Goal: Obtain resource: Download file/media

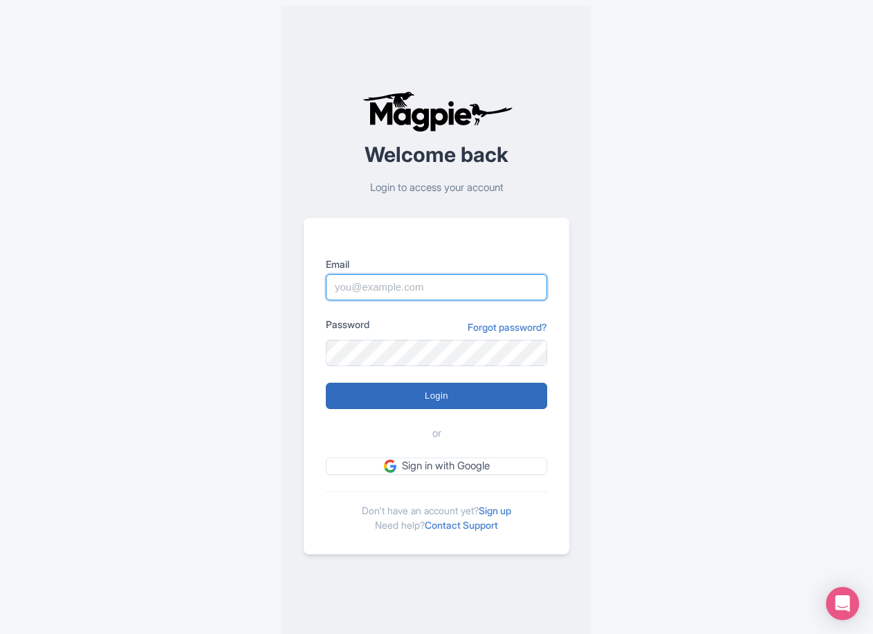
type input "tonyw@bigbustours.com"
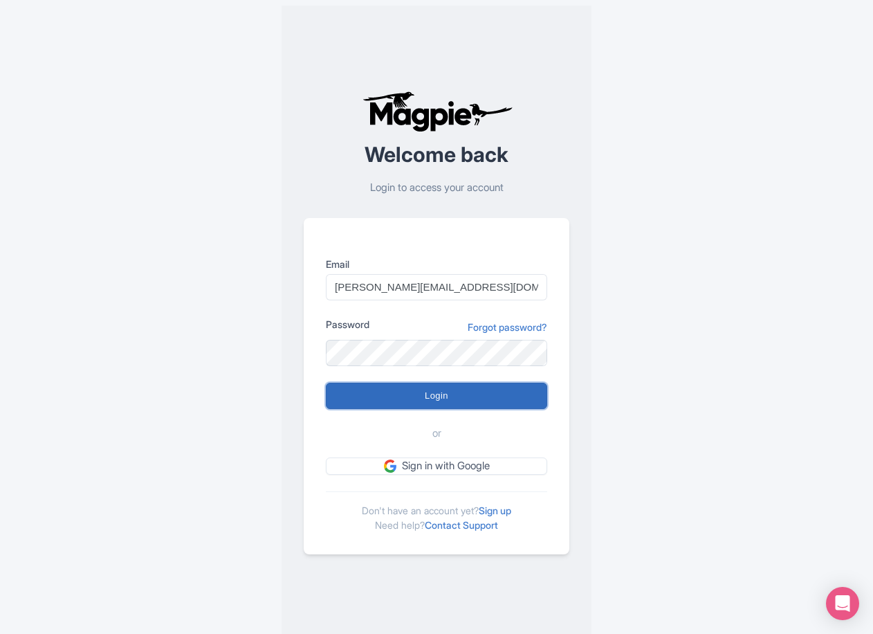
click at [462, 403] on input "Login" at bounding box center [436, 396] width 221 height 26
type input "Logging in..."
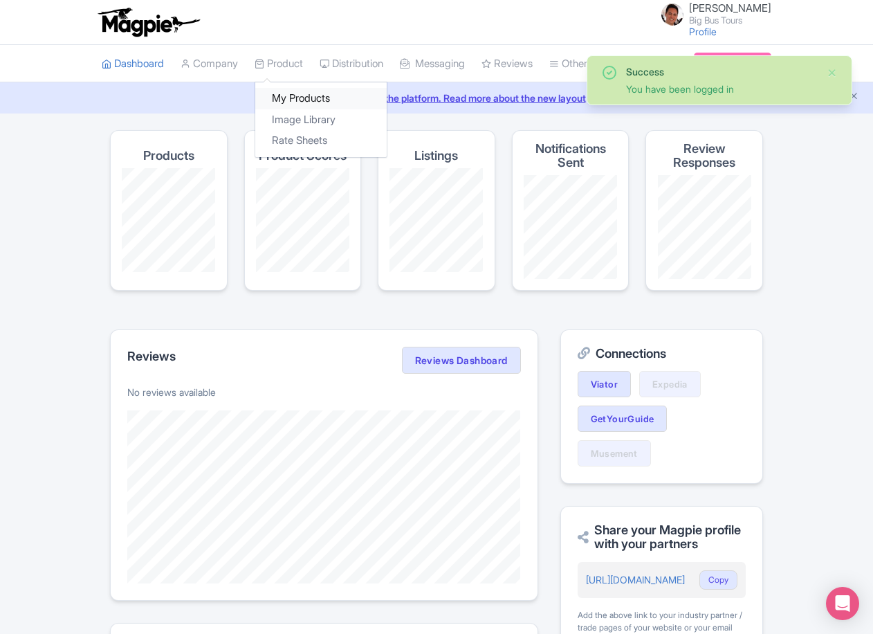
click at [286, 100] on link "My Products" at bounding box center [320, 98] width 131 height 21
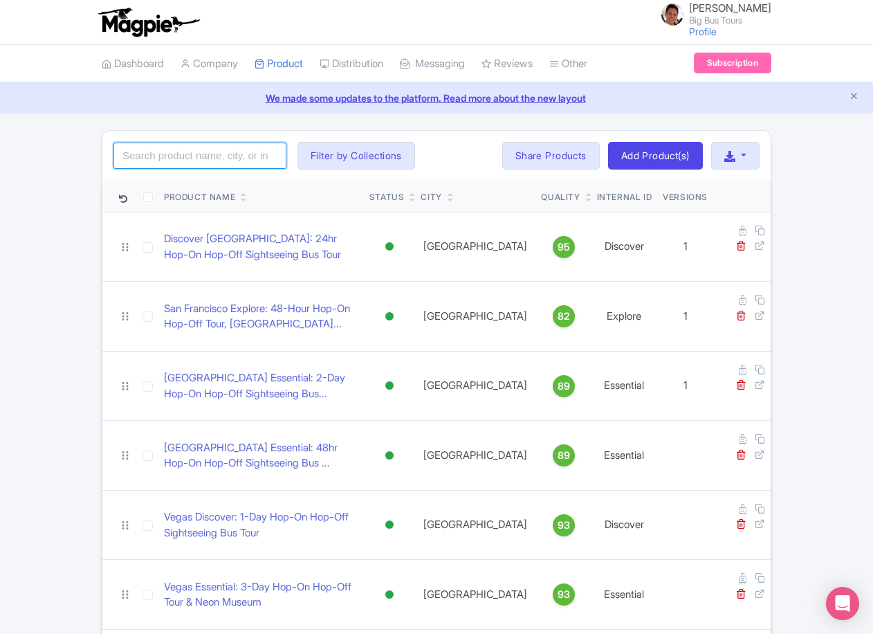
click at [235, 152] on input "search" at bounding box center [199, 156] width 173 height 26
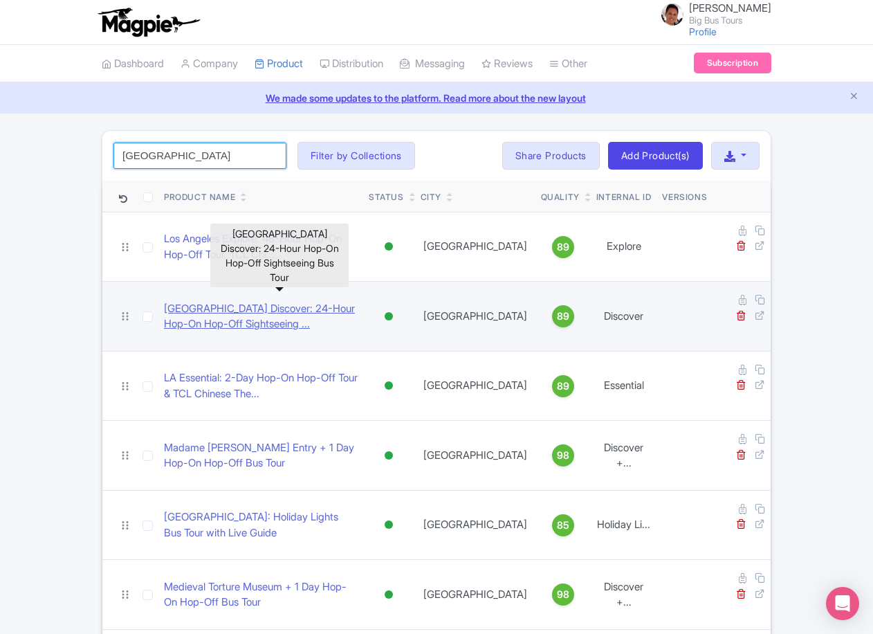
type input "los angeles"
click at [286, 301] on link "Los Angeles Discover: 24-Hour Hop-On Hop-Off Sightseeing ..." at bounding box center [261, 316] width 194 height 31
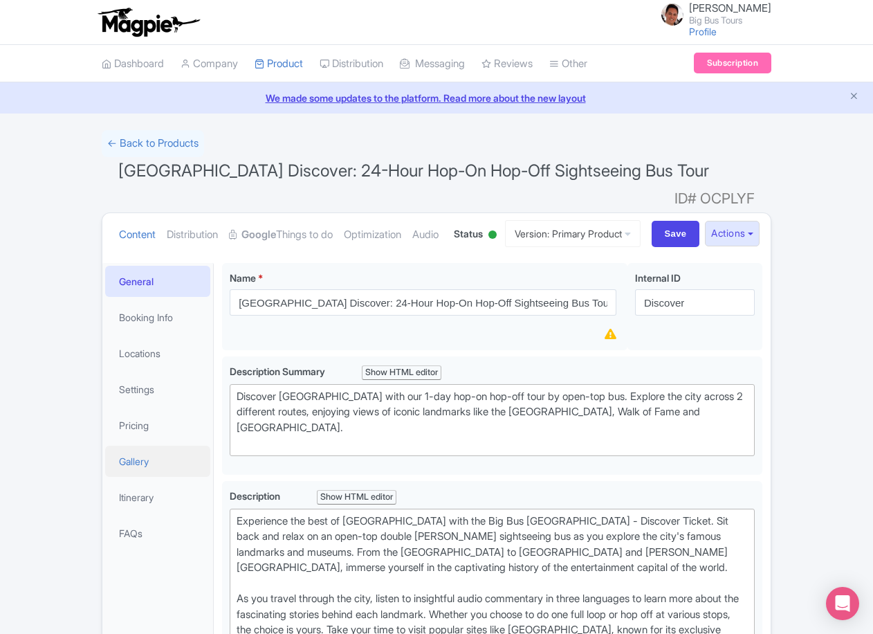
click at [111, 477] on link "Gallery" at bounding box center [157, 461] width 105 height 31
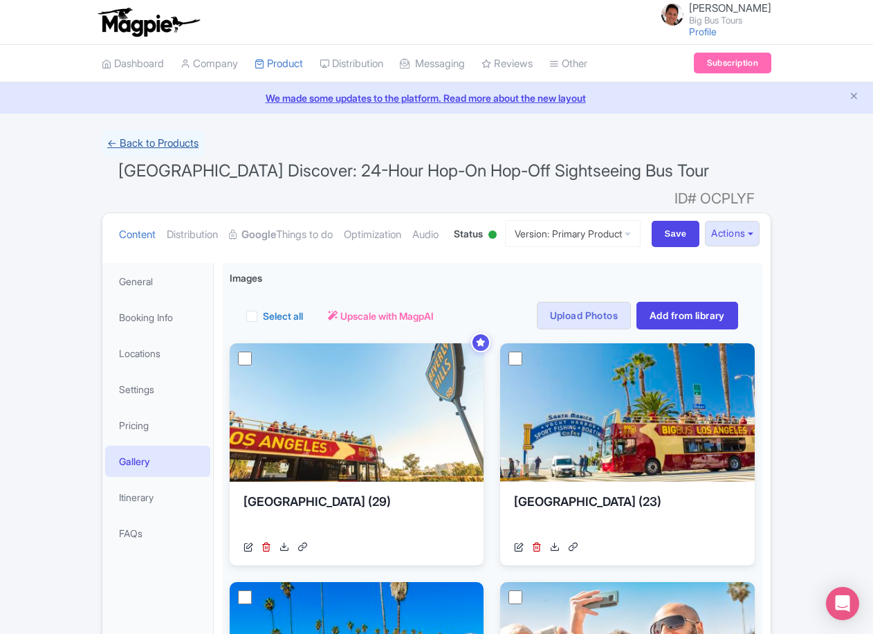
click at [151, 148] on link "← Back to Products" at bounding box center [153, 143] width 102 height 27
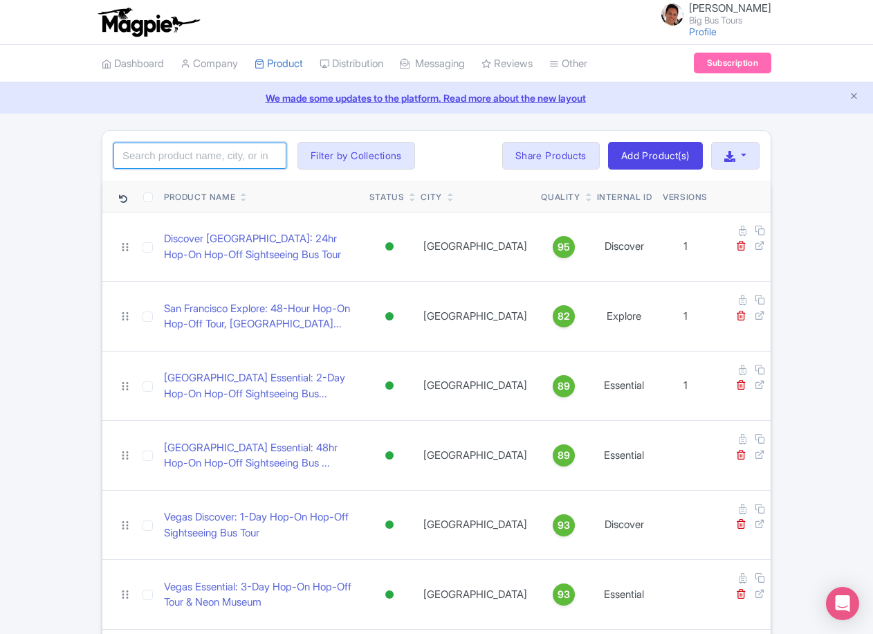
click at [215, 149] on input "search" at bounding box center [199, 156] width 173 height 26
type input "los angeles"
click button "Search" at bounding box center [0, 0] width 0 height 0
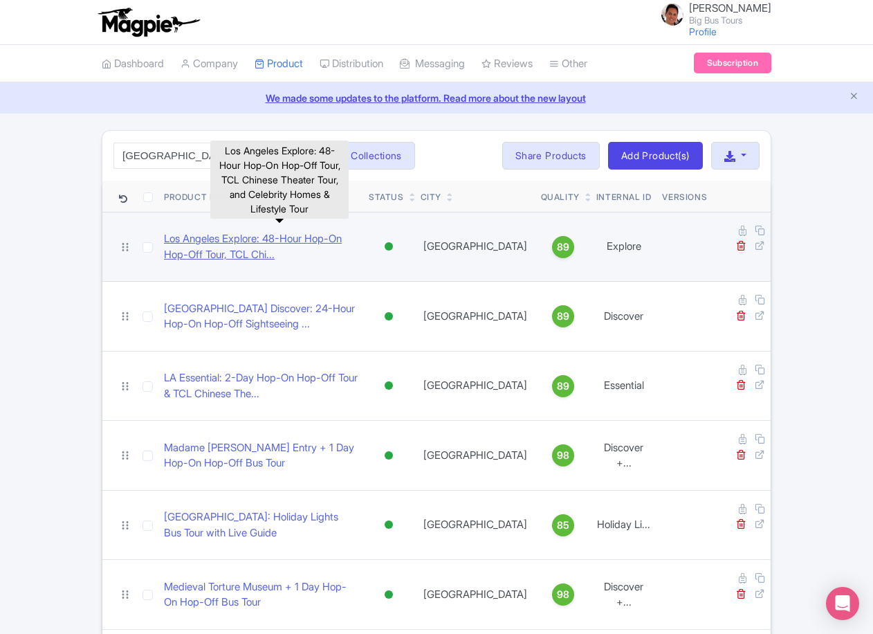
click at [275, 235] on link "Los Angeles Explore: 48-Hour Hop-On Hop-Off Tour, TCL Chi..." at bounding box center [261, 246] width 194 height 31
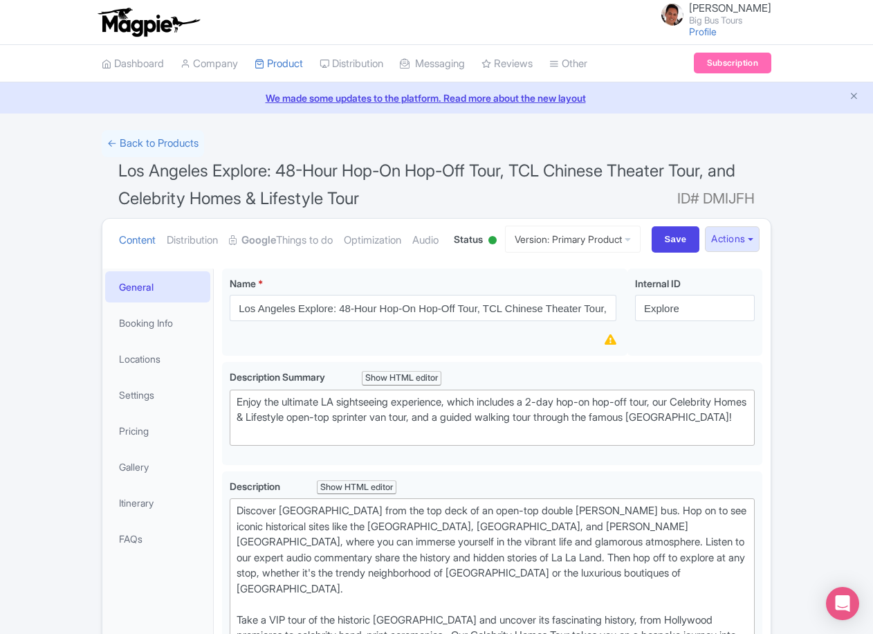
scroll to position [185, 0]
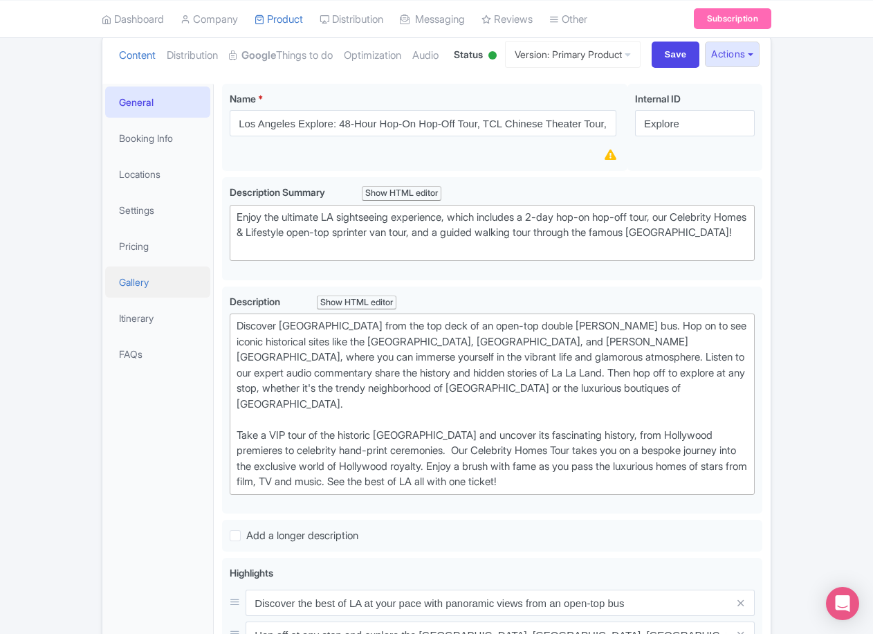
click at [139, 297] on link "Gallery" at bounding box center [157, 281] width 105 height 31
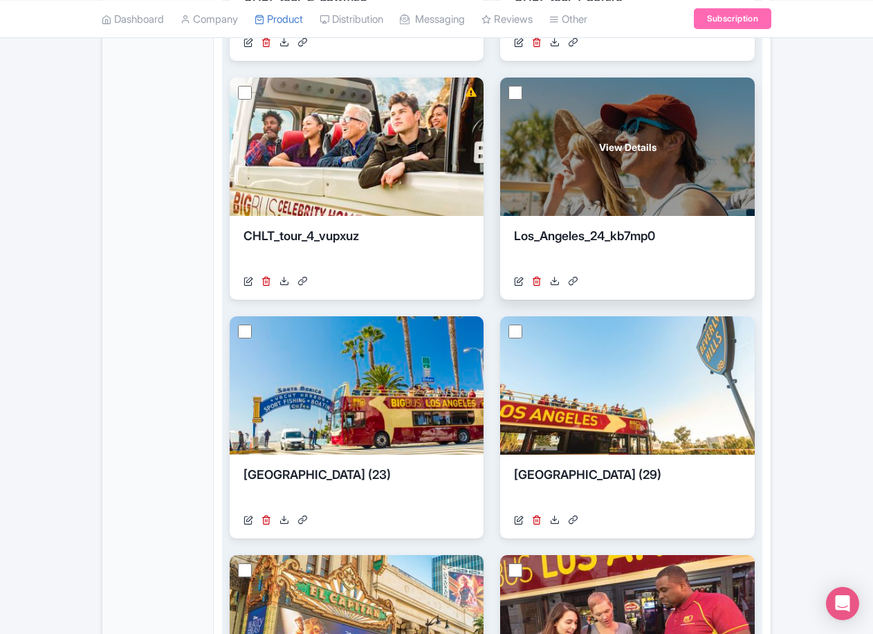
scroll to position [738, 0]
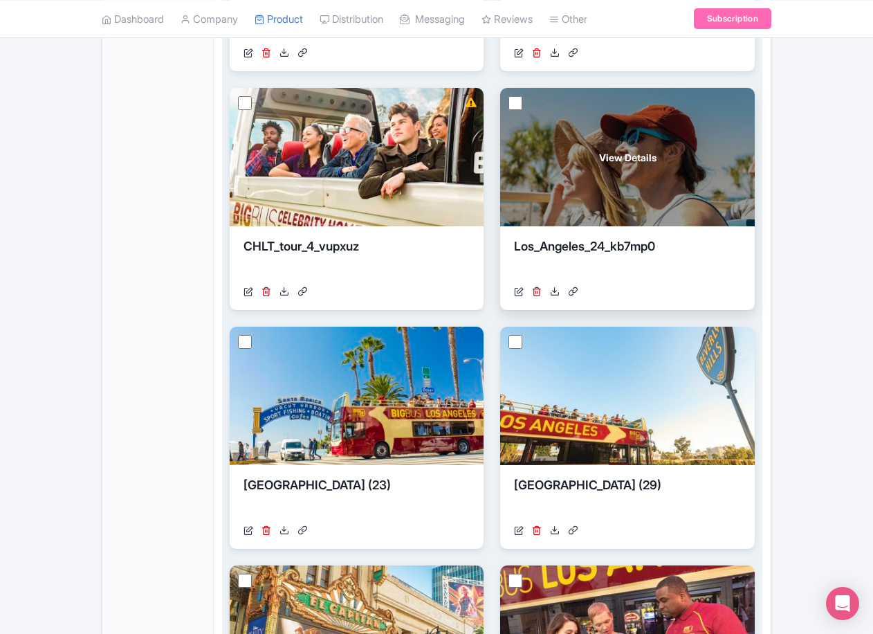
click at [517, 110] on input "checkbox" at bounding box center [515, 103] width 14 height 14
checkbox input "true"
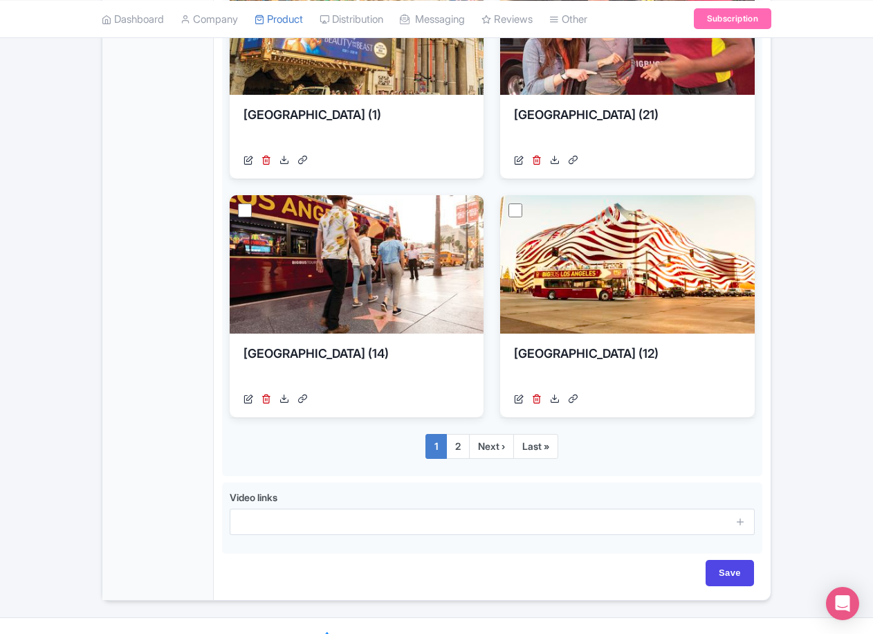
scroll to position [1427, 0]
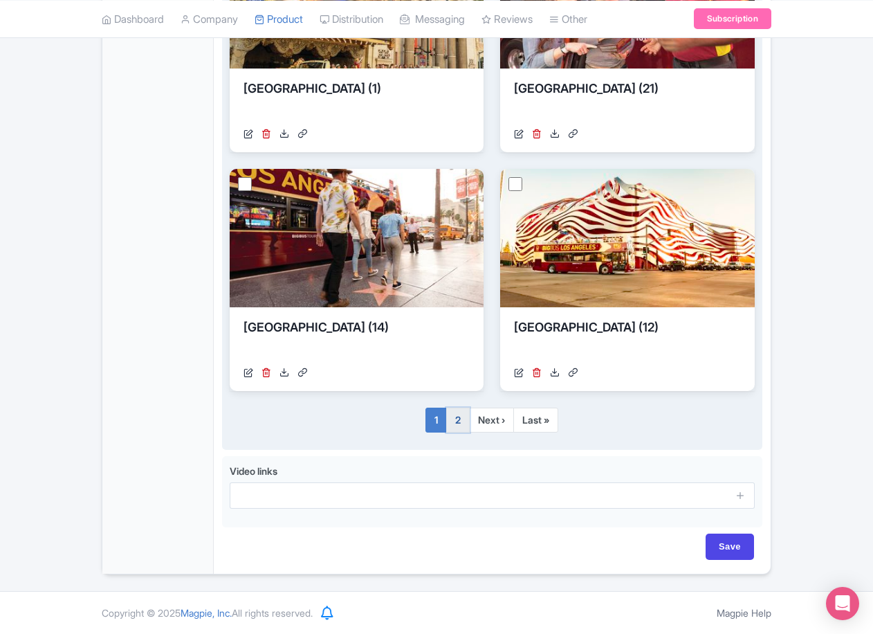
click at [462, 430] on link "2" at bounding box center [458, 419] width 24 height 25
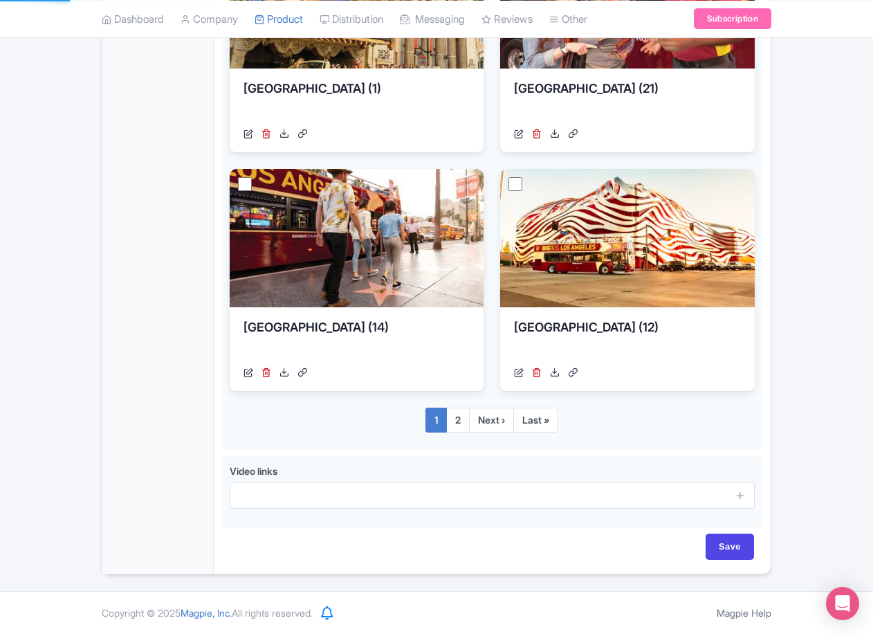
scroll to position [233, 0]
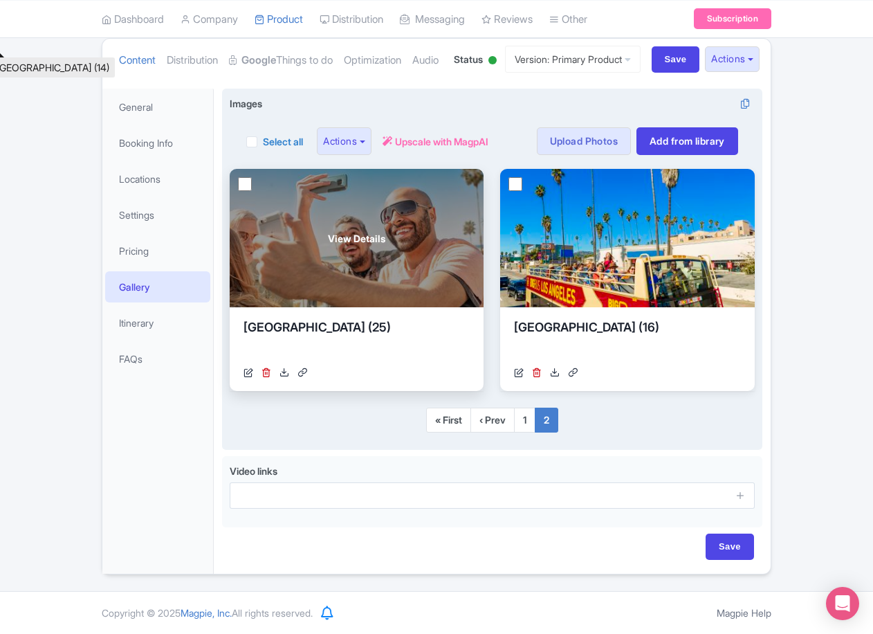
click at [246, 188] on input "checkbox" at bounding box center [245, 184] width 14 height 14
checkbox input "true"
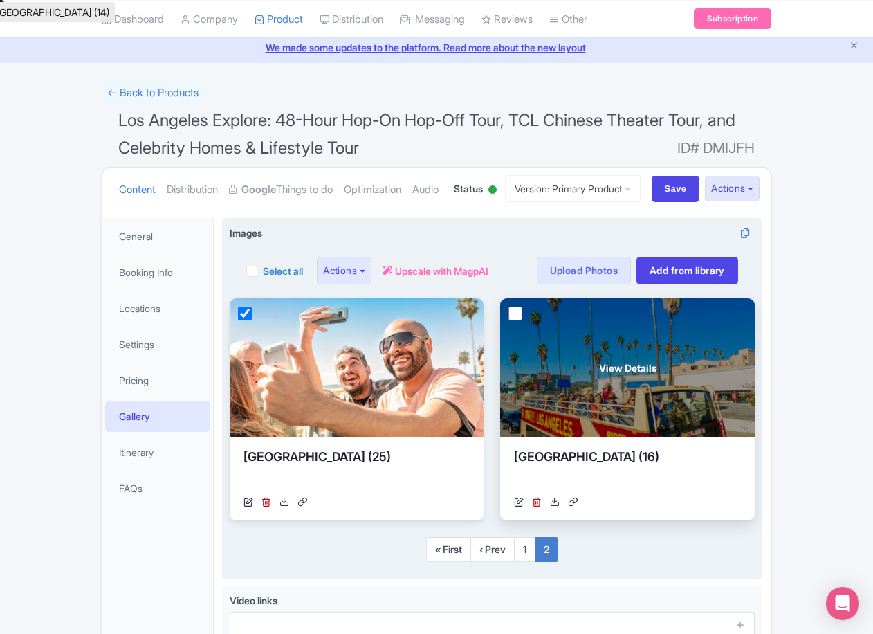
scroll to position [48, 0]
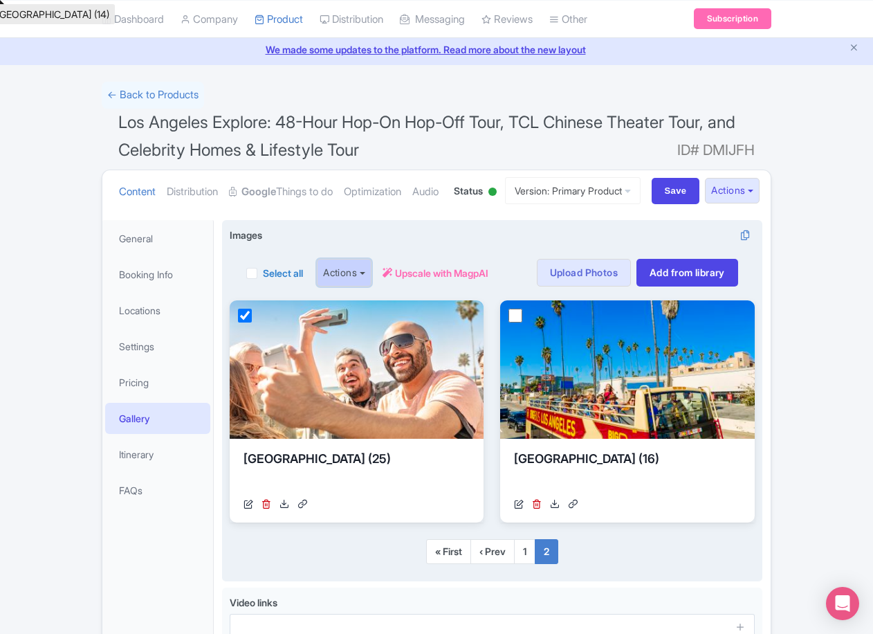
click at [368, 286] on button "Actions" at bounding box center [344, 273] width 55 height 28
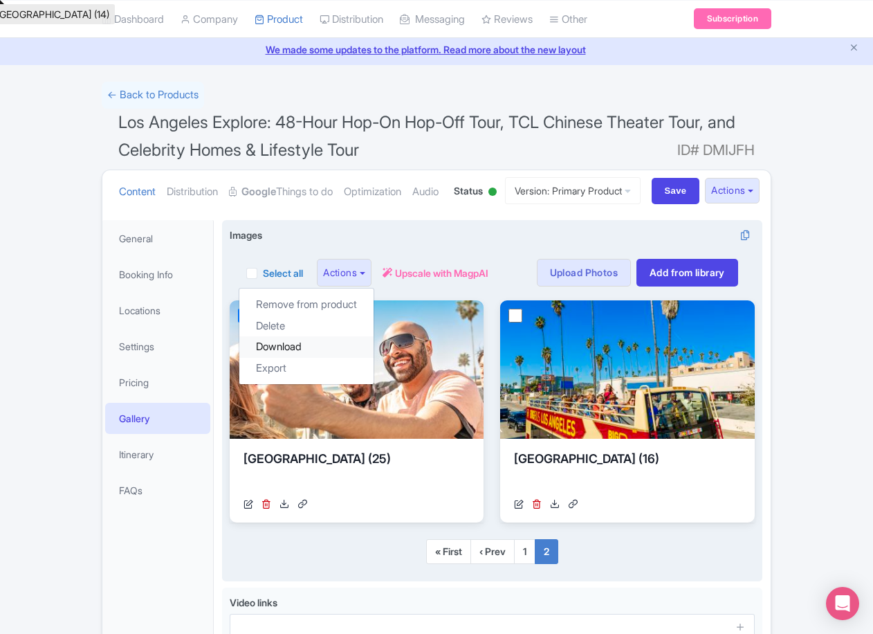
click at [316, 358] on link "Download" at bounding box center [306, 346] width 134 height 21
